Goal: Task Accomplishment & Management: Manage account settings

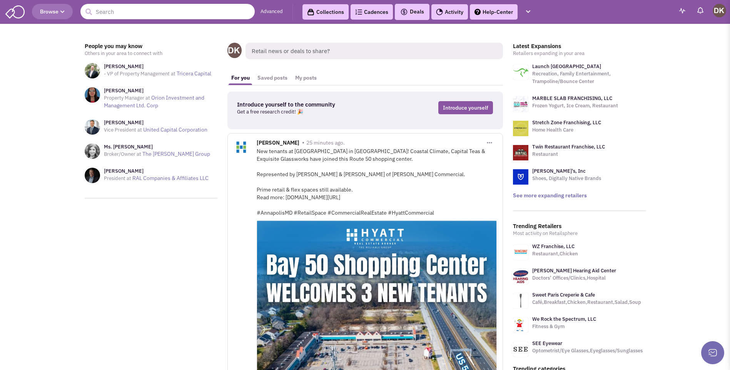
click at [163, 17] on input "text" at bounding box center [167, 11] width 174 height 15
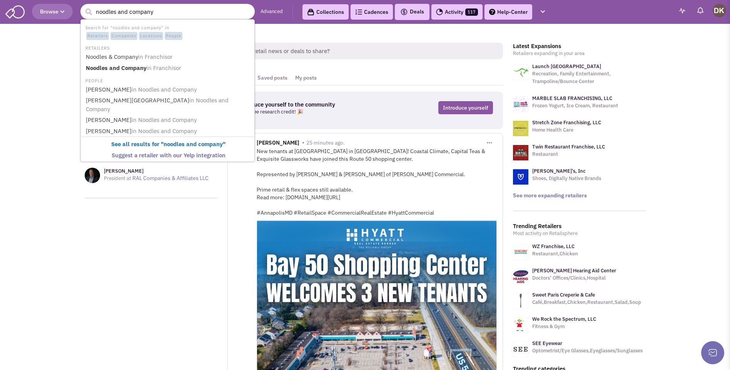
type input "noodles and company"
click at [83, 6] on button "submit" at bounding box center [89, 12] width 12 height 12
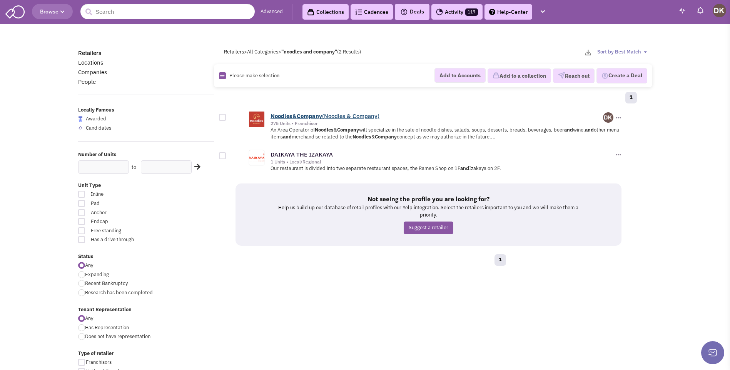
click at [315, 117] on b "Company" at bounding box center [309, 115] width 25 height 7
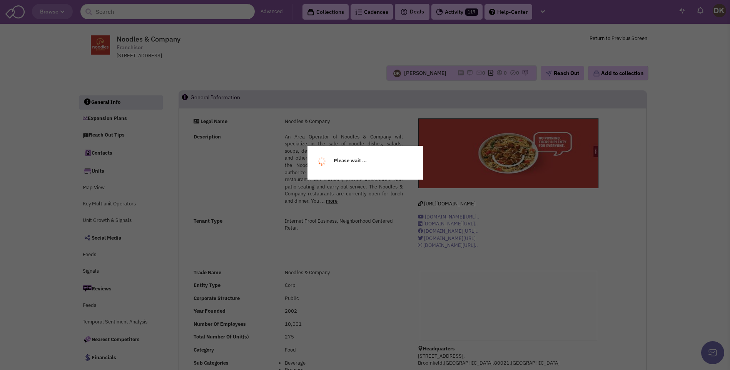
select select
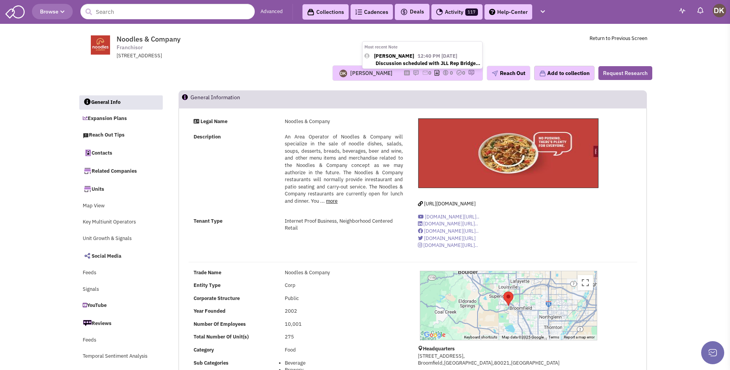
click at [413, 73] on img at bounding box center [416, 73] width 6 height 6
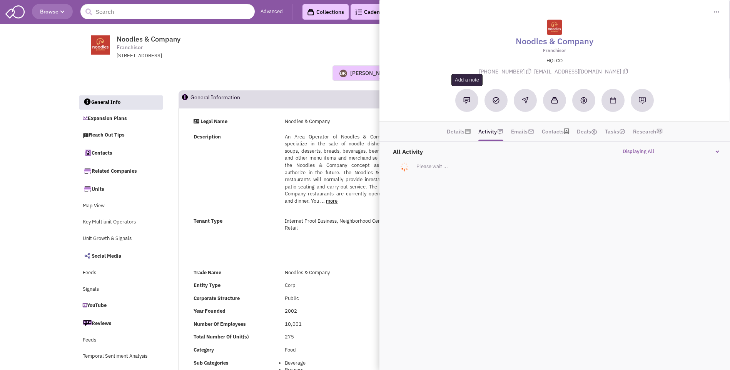
click at [468, 104] on img at bounding box center [466, 100] width 7 height 7
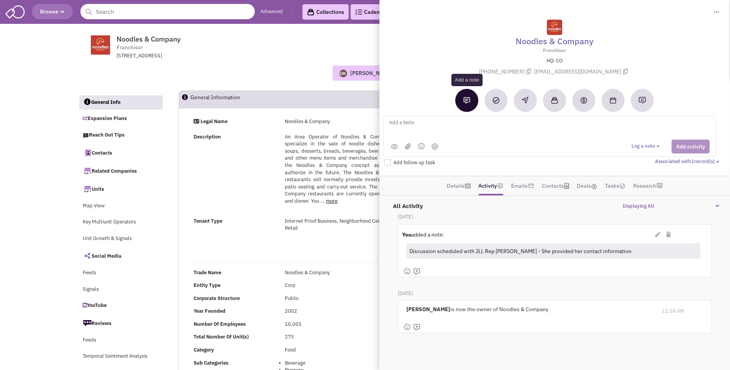
click at [468, 104] on img at bounding box center [466, 100] width 7 height 7
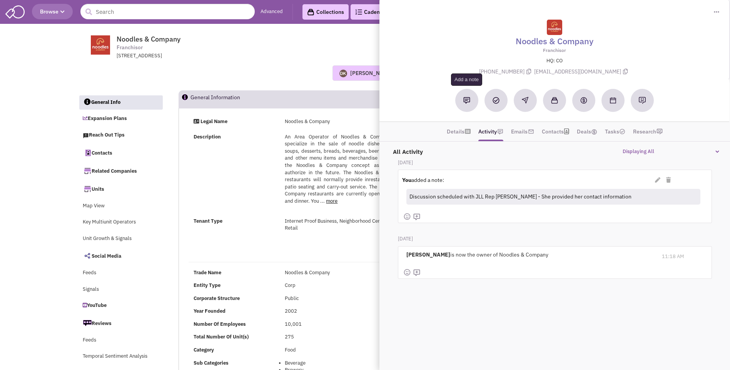
click at [468, 103] on img at bounding box center [466, 100] width 7 height 7
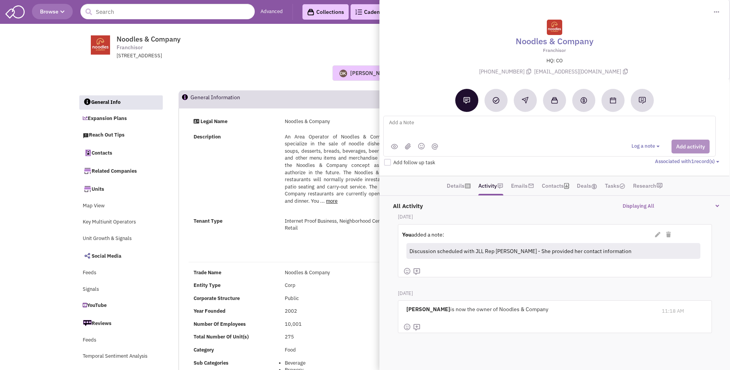
click at [404, 123] on textarea at bounding box center [483, 128] width 190 height 21
click at [439, 122] on textarea "Teams meeting" at bounding box center [483, 128] width 190 height 21
type textarea "Teams meeting with JLL Rep Bridget Grams + Shary Thur - MON 22 SEP 2025"
click at [693, 149] on button "Add activity" at bounding box center [691, 147] width 38 height 14
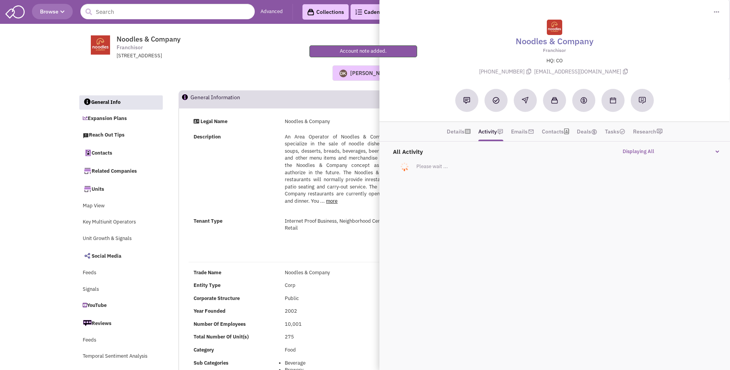
click at [276, 81] on div "Donnie Keller Most recent Note Donnie Keller 12:40 PM on 09/17/2025 Discussion …" at bounding box center [365, 73] width 584 height 27
